Goal: Task Accomplishment & Management: Manage account settings

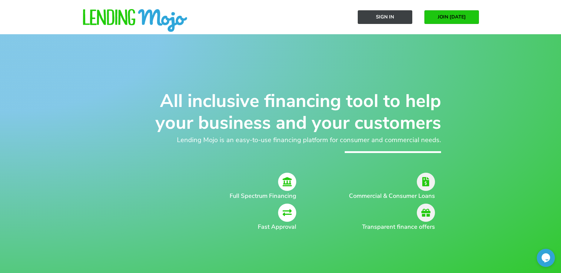
click at [383, 16] on span "Sign In" at bounding box center [385, 16] width 18 height 5
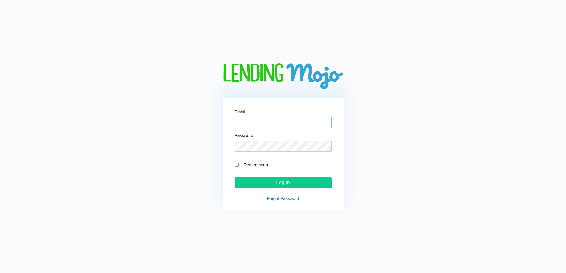
click at [256, 122] on input "Email" at bounding box center [283, 123] width 97 height 12
paste input "sales@unitedimportscars.com"
type input "sales@unitedimportscars.com"
click at [236, 165] on input "Remember me" at bounding box center [237, 165] width 4 height 4
checkbox input "true"
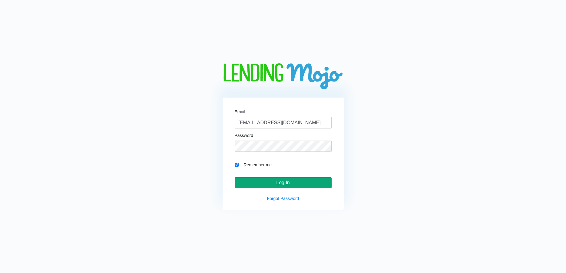
click at [276, 186] on input "Log In" at bounding box center [283, 182] width 97 height 11
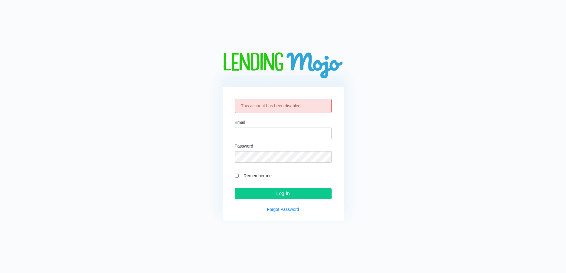
drag, startPoint x: 43, startPoint y: 55, endPoint x: 84, endPoint y: 26, distance: 50.5
click at [43, 55] on div "This account has been disabled Email Password Remember me Log In Forgot Password" at bounding box center [283, 136] width 550 height 168
